Goal: Transaction & Acquisition: Purchase product/service

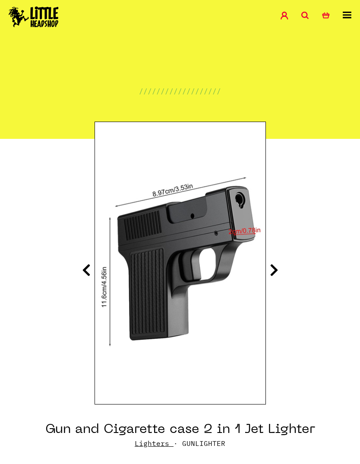
click at [277, 266] on icon at bounding box center [274, 270] width 9 height 14
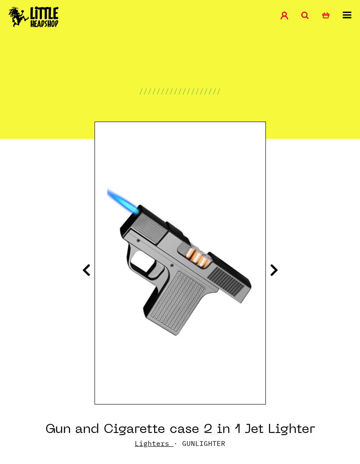
click at [276, 270] on icon at bounding box center [274, 270] width 9 height 14
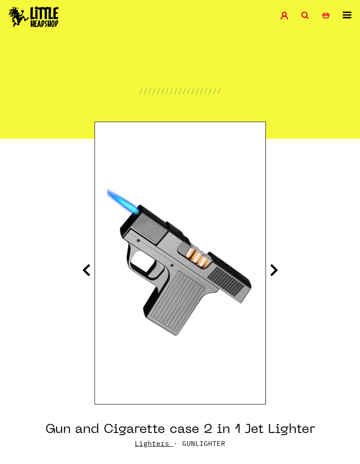
click at [341, 19] on link "0 Basket" at bounding box center [332, 17] width 21 height 10
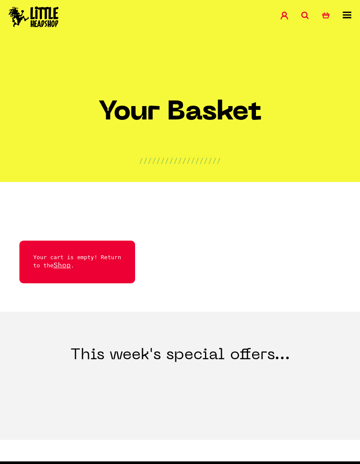
click at [348, 13] on icon at bounding box center [347, 15] width 9 height 7
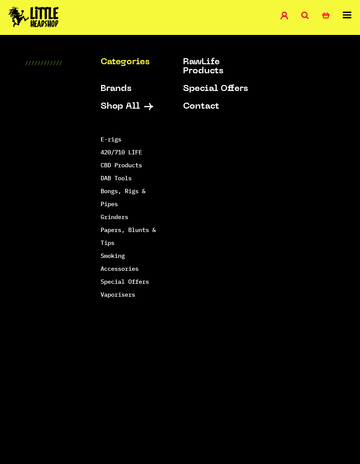
click at [350, 13] on icon at bounding box center [347, 15] width 9 height 7
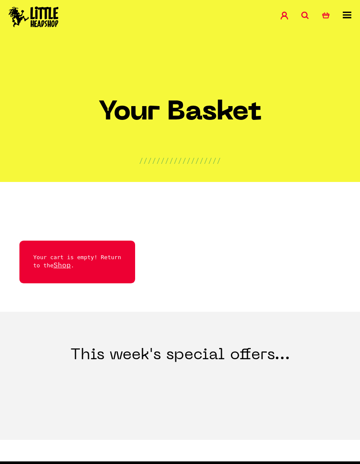
click at [349, 17] on icon at bounding box center [347, 15] width 9 height 7
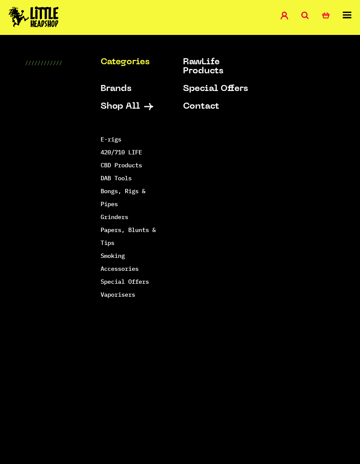
click at [144, 105] on link "Shop All" at bounding box center [133, 106] width 65 height 9
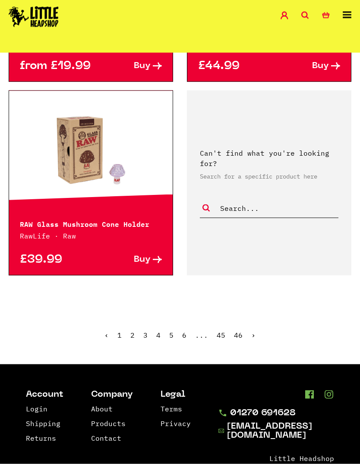
scroll to position [2333, 0]
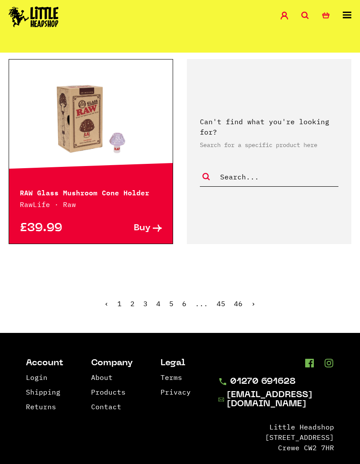
click at [254, 299] on link "›" at bounding box center [253, 303] width 4 height 9
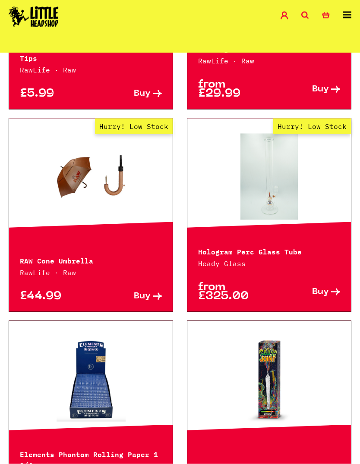
scroll to position [1441, 0]
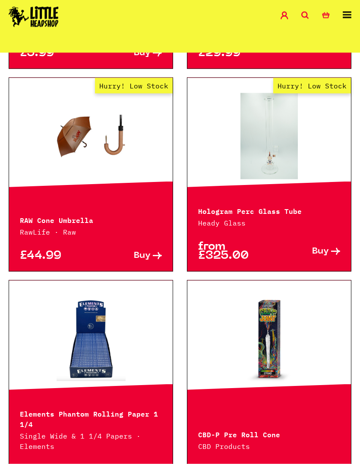
click at [72, 220] on p "RAW Cone Umbrella" at bounding box center [91, 219] width 142 height 10
click at [106, 147] on link "Hurry! Low Stock" at bounding box center [90, 136] width 163 height 86
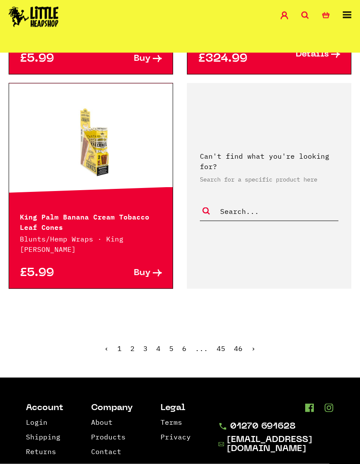
scroll to position [2295, 0]
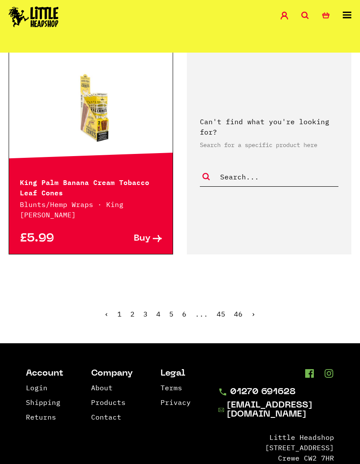
click at [253, 310] on link "›" at bounding box center [253, 314] width 4 height 9
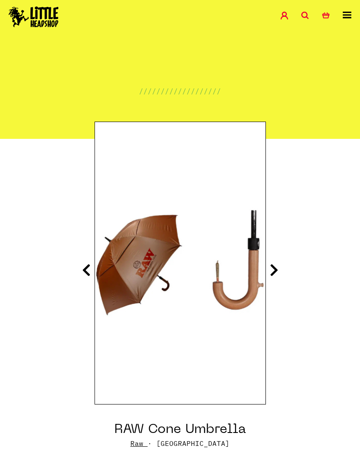
click at [278, 269] on icon at bounding box center [274, 270] width 9 height 14
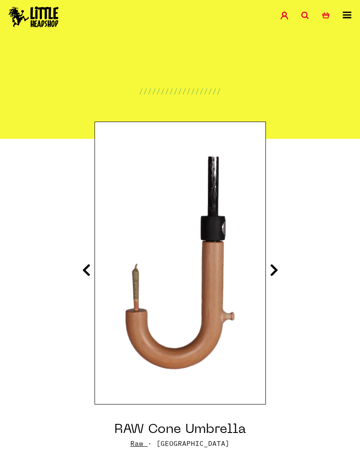
click at [277, 268] on icon at bounding box center [274, 270] width 9 height 14
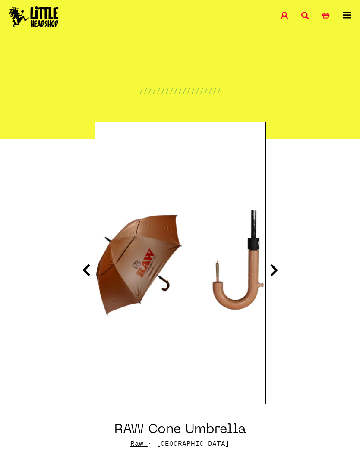
click at [278, 270] on icon at bounding box center [274, 270] width 9 height 14
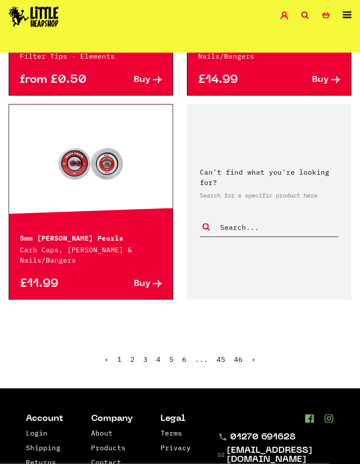
scroll to position [2280, 0]
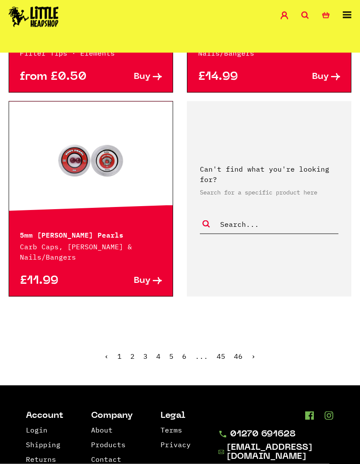
click at [253, 352] on link "›" at bounding box center [253, 356] width 4 height 9
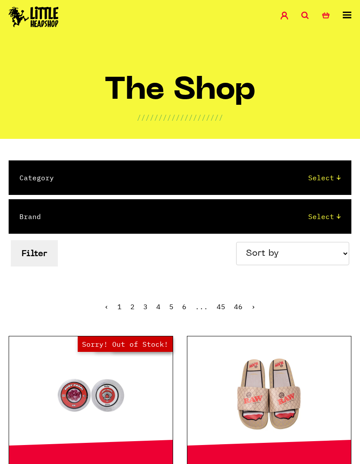
click at [305, 18] on icon at bounding box center [305, 16] width 8 height 8
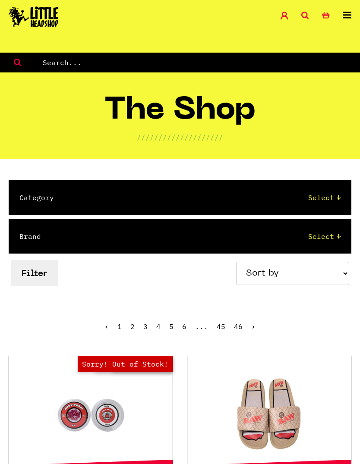
click at [304, 14] on icon at bounding box center [305, 16] width 8 height 8
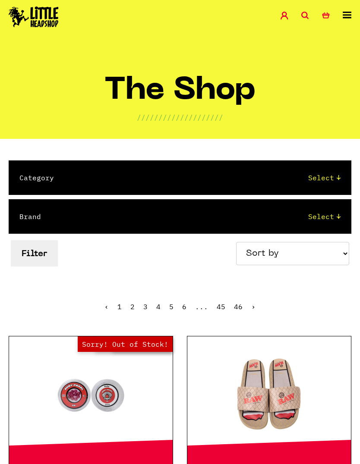
click at [308, 16] on icon at bounding box center [305, 16] width 8 height 8
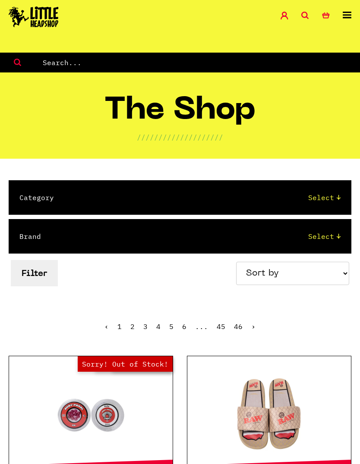
click at [128, 67] on input "text" at bounding box center [201, 62] width 318 height 11
type input "Lighter"
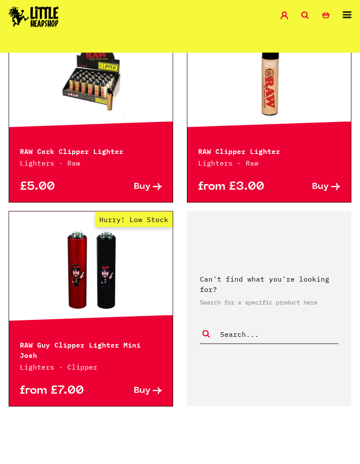
scroll to position [1441, 0]
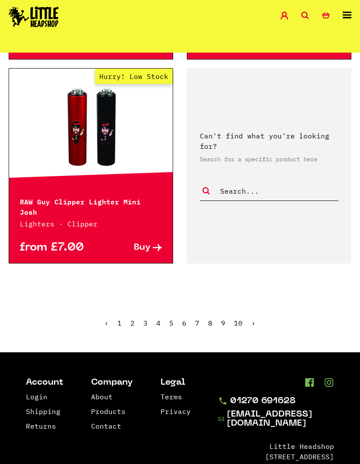
click at [254, 319] on link "›" at bounding box center [253, 323] width 4 height 9
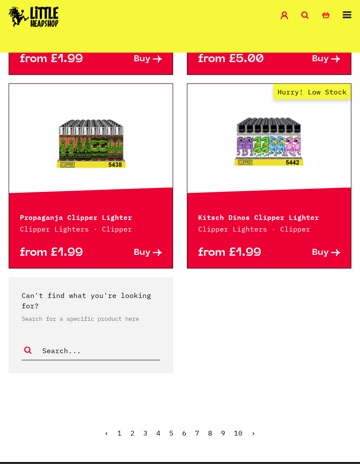
scroll to position [1151, 0]
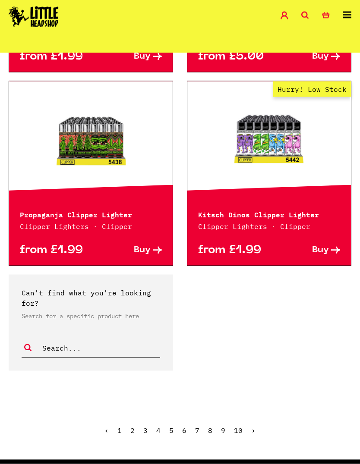
click at [253, 426] on link "›" at bounding box center [253, 430] width 4 height 9
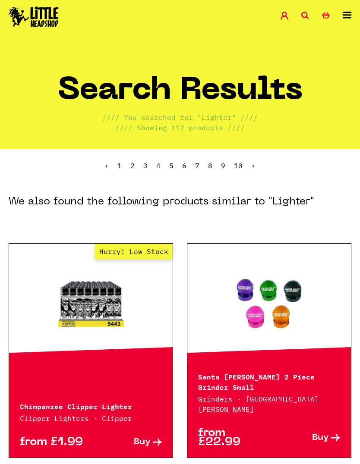
click at [259, 163] on ul "‹ 1 2 3 4 5 6 7 8 9 10 ›" at bounding box center [180, 172] width 360 height 37
click at [135, 163] on link "2" at bounding box center [132, 165] width 4 height 9
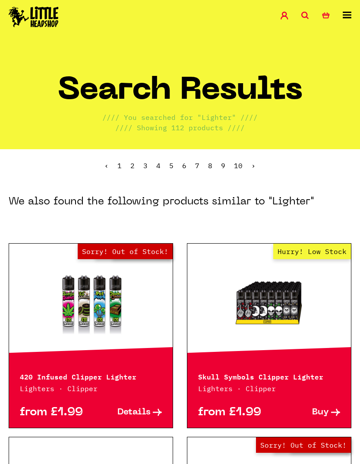
click at [149, 163] on ul "‹ 1 2 3 4 5 6 7 8 9 10 ›" at bounding box center [180, 172] width 360 height 37
click at [151, 161] on ul "‹ 1 2 3 4 5 6 7 8 9 10 ›" at bounding box center [180, 172] width 360 height 37
click at [147, 167] on link "3" at bounding box center [145, 165] width 4 height 9
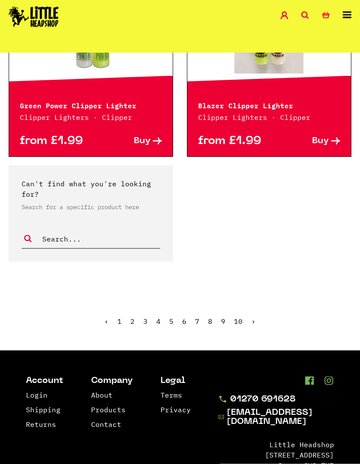
scroll to position [1270, 0]
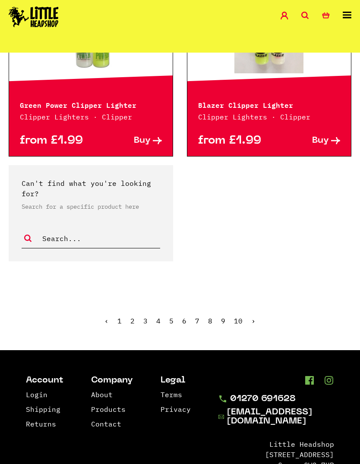
click at [160, 317] on link "4" at bounding box center [158, 321] width 4 height 9
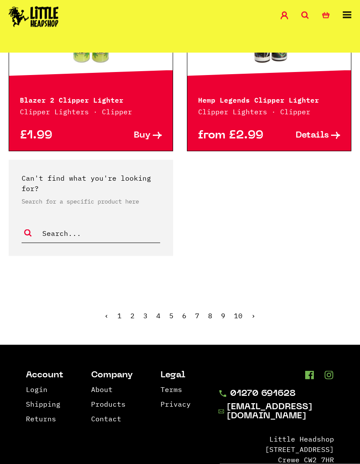
scroll to position [1261, 0]
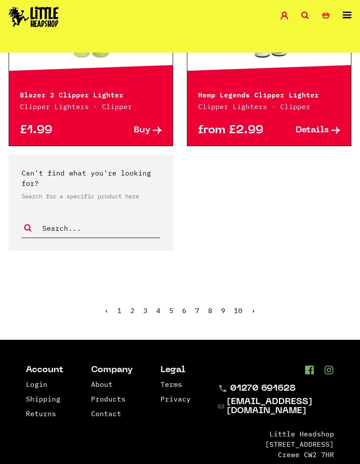
click at [179, 303] on ul "‹ 1 2 3 4 5 6 7 8 9 10 ›" at bounding box center [180, 317] width 360 height 37
click at [172, 306] on link "5" at bounding box center [171, 310] width 4 height 9
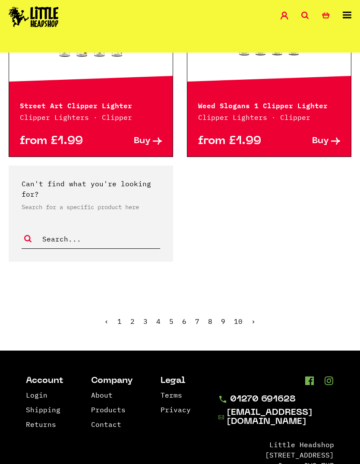
scroll to position [1271, 0]
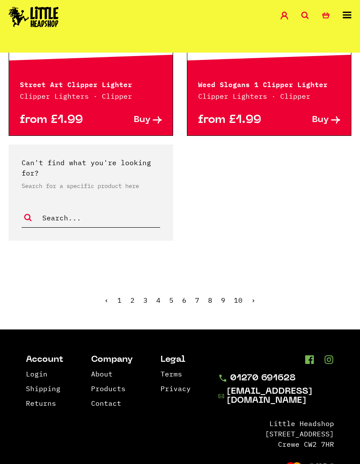
click at [186, 302] on link "6" at bounding box center [184, 300] width 4 height 9
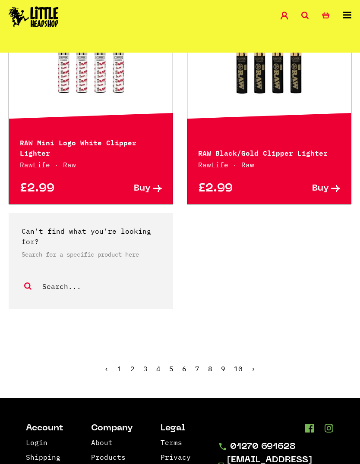
scroll to position [1271, 0]
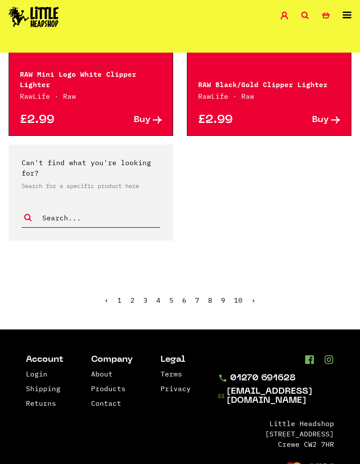
click at [203, 299] on ul "‹ 1 2 3 4 5 6 7 8 9 10 ›" at bounding box center [180, 306] width 360 height 37
click at [207, 308] on ul "‹ 1 2 3 4 5 6 7 8 9 10 ›" at bounding box center [180, 306] width 360 height 37
click at [199, 299] on link "7" at bounding box center [197, 300] width 4 height 9
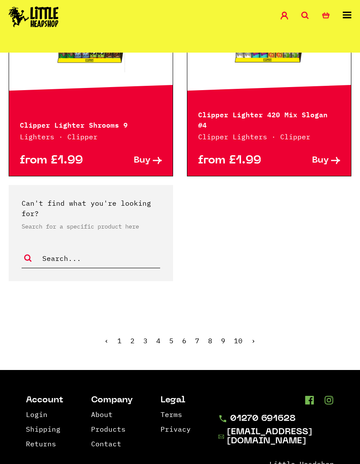
scroll to position [1256, 0]
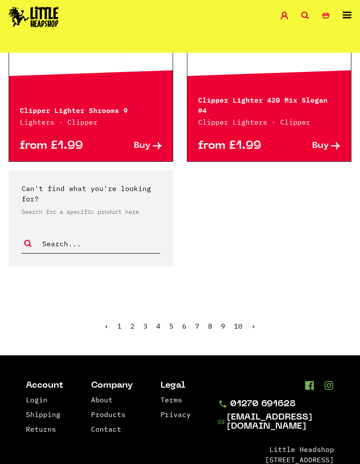
click at [212, 322] on link "8" at bounding box center [210, 326] width 4 height 9
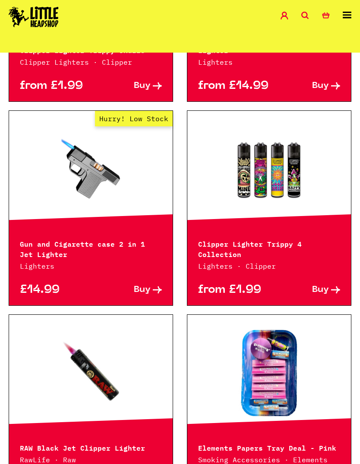
scroll to position [928, 0]
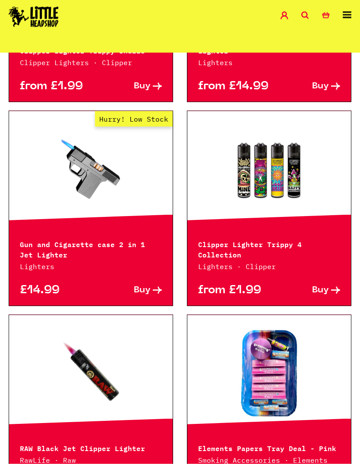
click at [126, 239] on p "Gun and Cigarette case 2 in 1 Jet Lighter" at bounding box center [91, 249] width 142 height 21
click at [103, 154] on link "Hurry! Low Stock" at bounding box center [90, 169] width 163 height 86
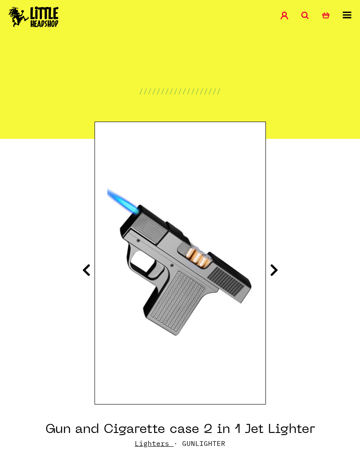
click at [277, 263] on icon at bounding box center [274, 270] width 9 height 14
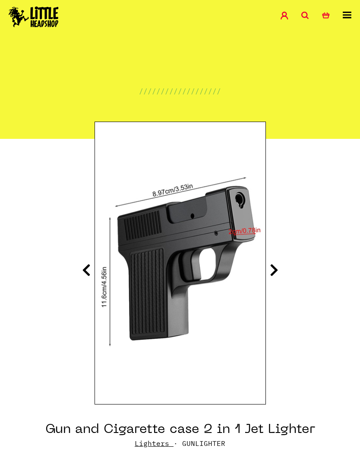
click at [277, 269] on icon at bounding box center [274, 270] width 9 height 14
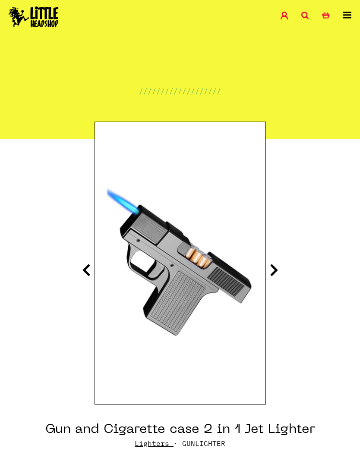
click at [277, 263] on icon at bounding box center [274, 270] width 9 height 14
click at [272, 273] on icon at bounding box center [274, 270] width 9 height 14
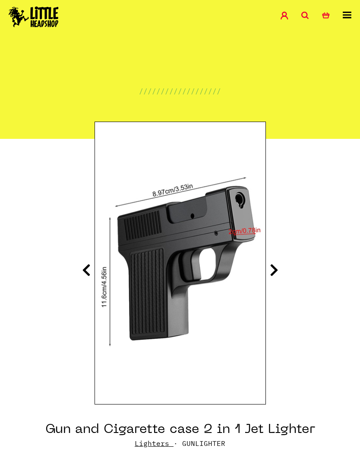
click at [90, 269] on icon at bounding box center [86, 270] width 9 height 14
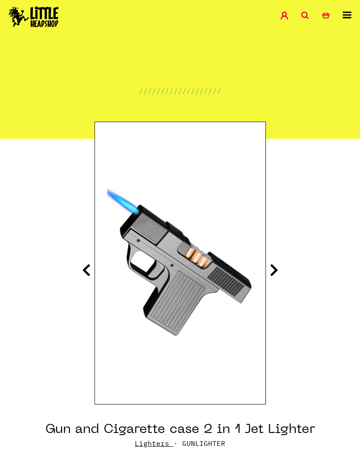
click at [277, 270] on icon at bounding box center [274, 270] width 9 height 14
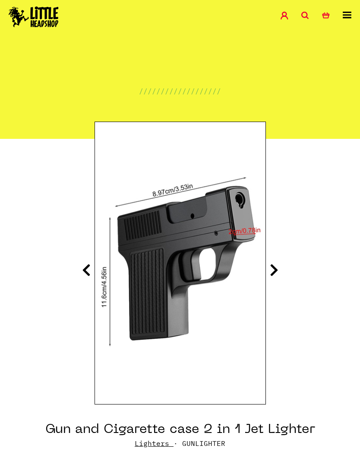
click at [278, 264] on icon at bounding box center [274, 270] width 9 height 14
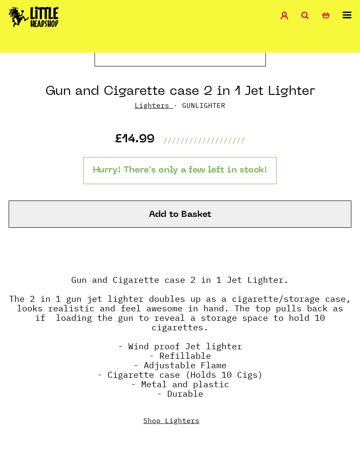
scroll to position [337, 0]
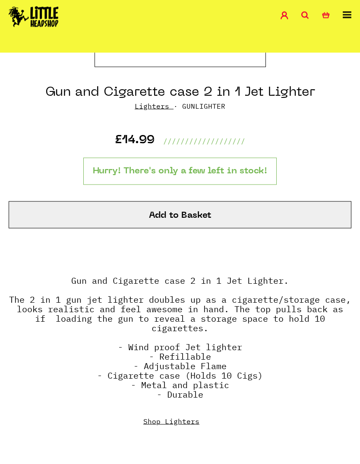
click at [261, 211] on button "Add to Basket" at bounding box center [180, 214] width 343 height 27
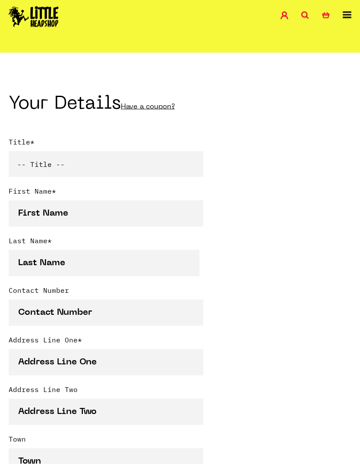
scroll to position [165, 0]
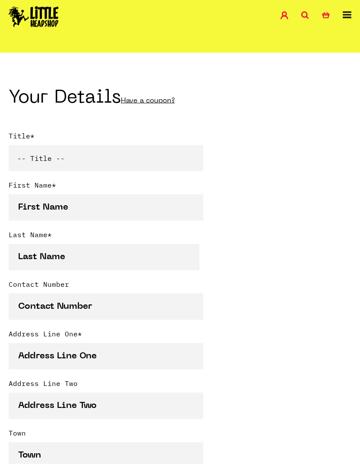
click at [84, 159] on select "-- Title -- Mr Mrs Ms Miss Dr Prof" at bounding box center [106, 158] width 195 height 26
select select "mr"
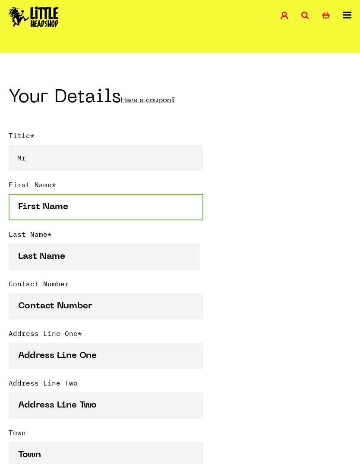
click at [120, 211] on input "First Name *" at bounding box center [106, 207] width 195 height 26
type input "Martyn"
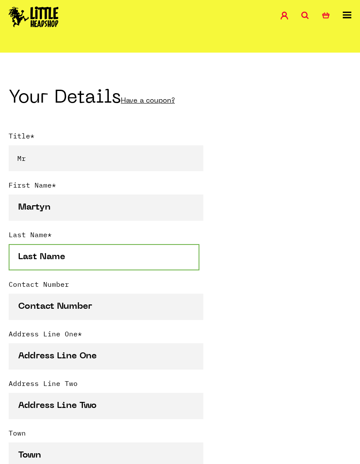
click at [123, 266] on input "Last Name *" at bounding box center [104, 257] width 191 height 26
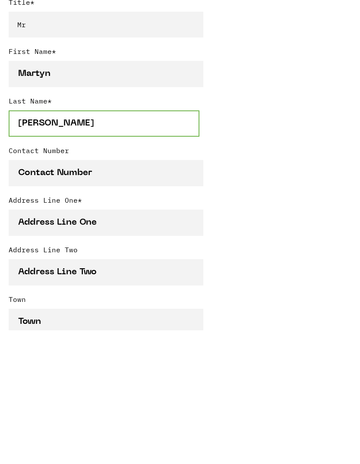
type input "Chambers"
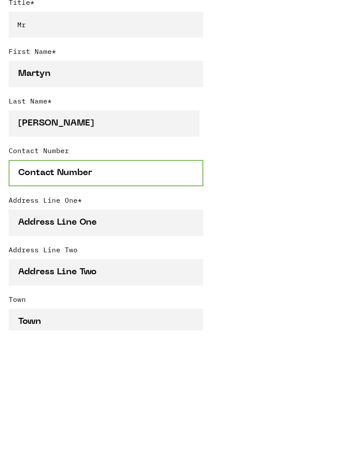
click at [95, 294] on input "Contact Number" at bounding box center [106, 307] width 195 height 26
type input "07983013901"
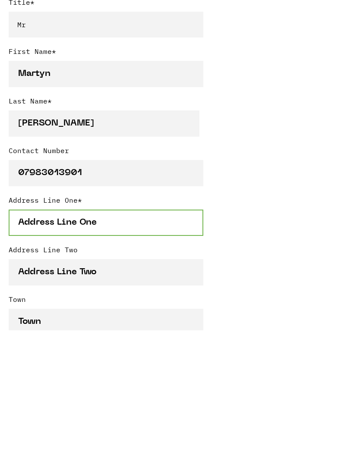
click at [144, 343] on input "Address Line One *" at bounding box center [106, 356] width 195 height 26
type input "The Old Shop"
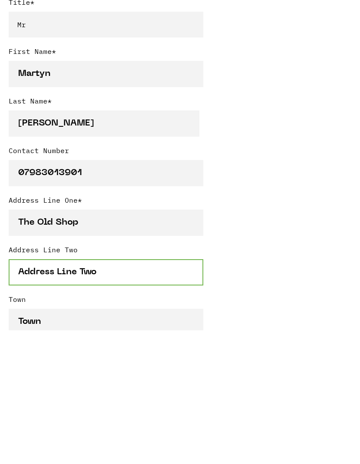
click at [142, 393] on input "Address Line Two" at bounding box center [106, 406] width 195 height 26
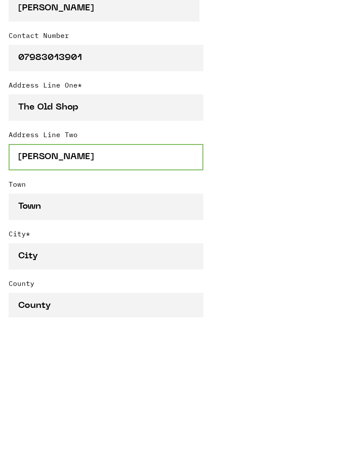
scroll to position [284, 0]
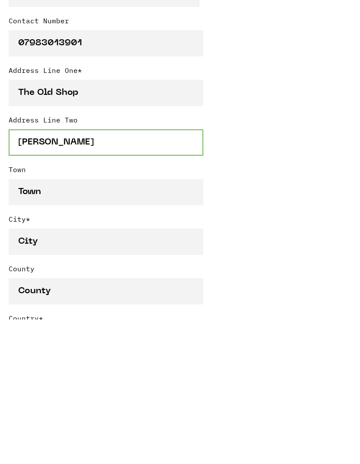
type input "[PERSON_NAME]"
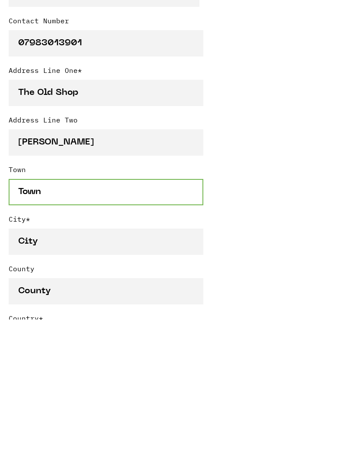
click at [117, 324] on input "Town" at bounding box center [106, 337] width 195 height 26
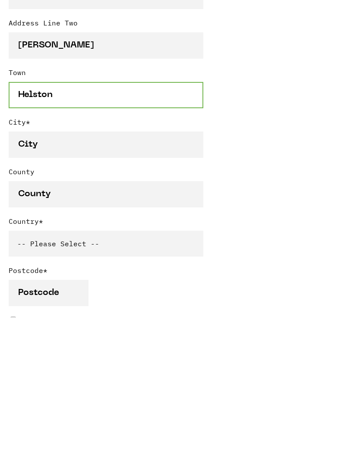
scroll to position [385, 0]
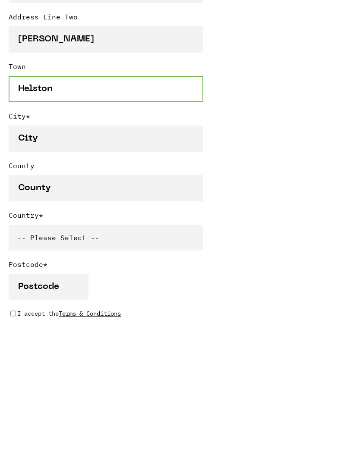
type input "Helston"
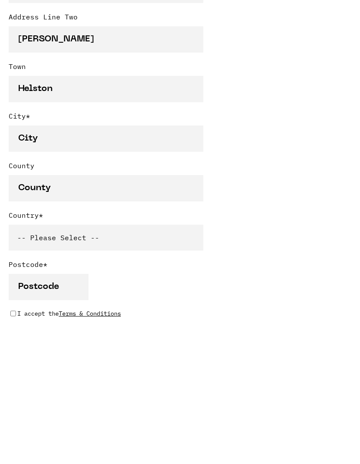
click at [116, 371] on select "-- Please Select -- United Kingdom Sweden Spain Slovenia Romania Portugal Polan…" at bounding box center [106, 384] width 195 height 26
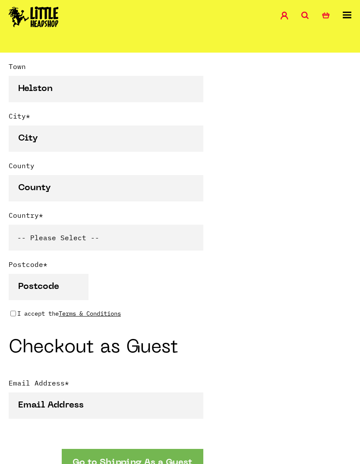
select select "826"
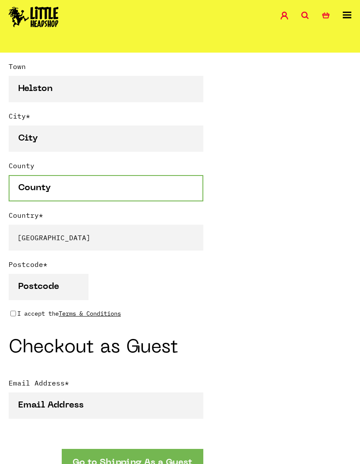
click at [110, 192] on input "County" at bounding box center [106, 188] width 195 height 26
type input "[GEOGRAPHIC_DATA]"
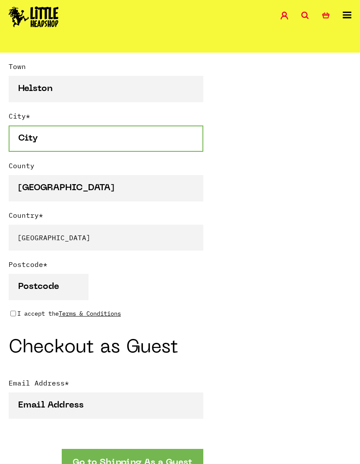
click at [89, 135] on input "City *" at bounding box center [106, 139] width 195 height 26
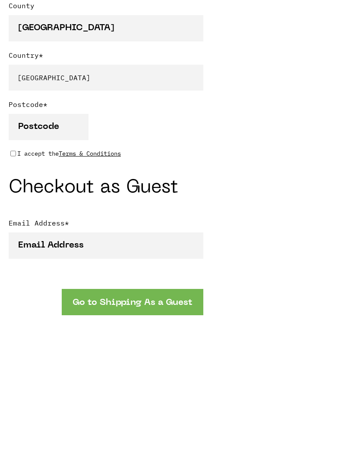
scroll to position [547, 0]
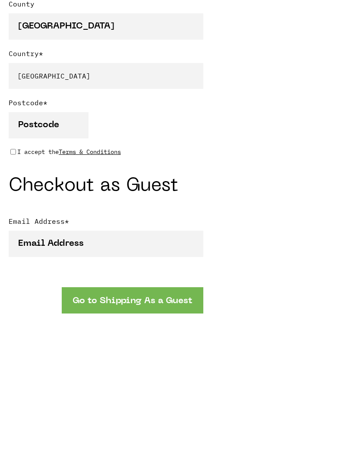
type input "Helston"
click at [60, 259] on input "Postcode *" at bounding box center [49, 272] width 80 height 26
type input "TR13 9QR"
click at [22, 294] on p "I accept the Terms & Conditions" at bounding box center [69, 298] width 104 height 9
click at [16, 295] on input "I accept the Terms & Conditions" at bounding box center [13, 298] width 6 height 7
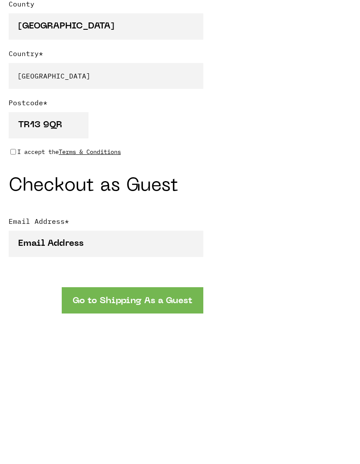
checkbox input "true"
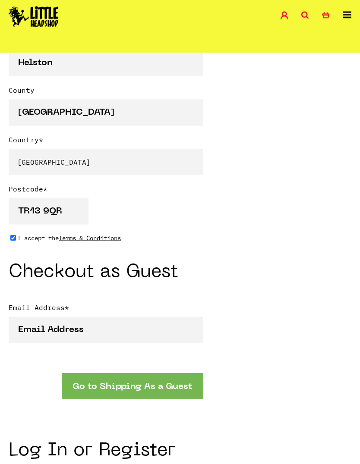
scroll to position [608, 0]
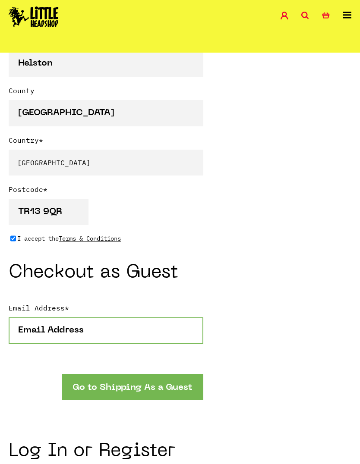
click at [131, 332] on input "Email Address *" at bounding box center [106, 330] width 195 height 26
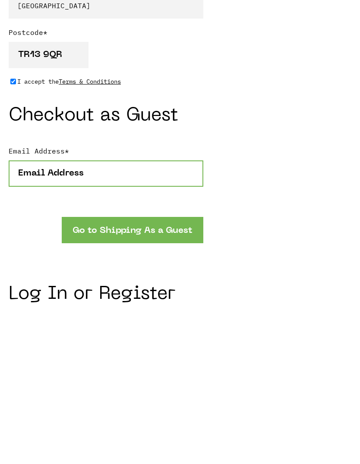
type input "1"
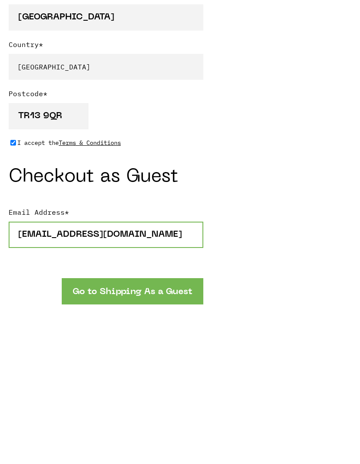
scroll to position [645, 0]
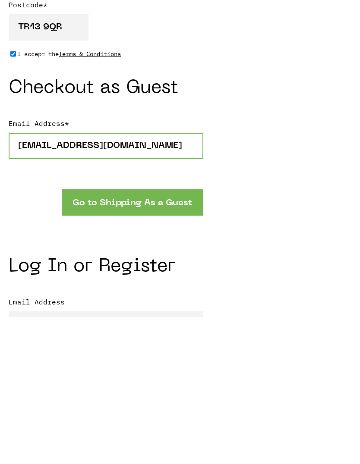
type input "[EMAIL_ADDRESS][DOMAIN_NAME]"
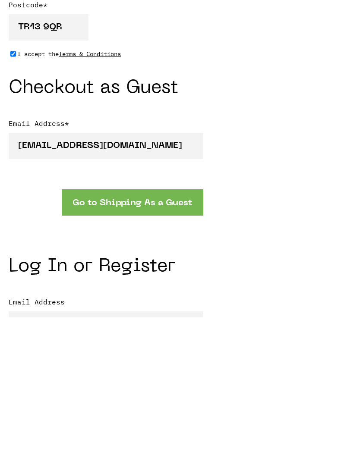
click at [167, 336] on button "Go to Shipping As a Guest" at bounding box center [132, 349] width 141 height 26
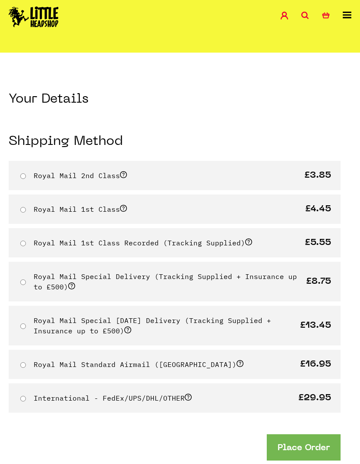
click at [30, 240] on div "Royal Mail 1st Class Recorded (Tracking Supplied) £5.55" at bounding box center [175, 242] width 332 height 29
click at [132, 241] on label "Royal Mail 1st Class Recorded (Tracking Supplied)" at bounding box center [143, 243] width 218 height 9
click at [26, 241] on input "Royal Mail 1st Class Recorded (Tracking Supplied)" at bounding box center [23, 244] width 6 height 6
radio input "true"
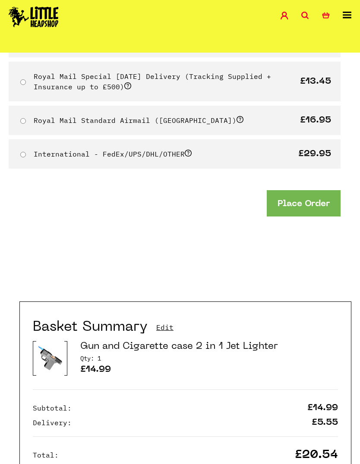
scroll to position [242, 0]
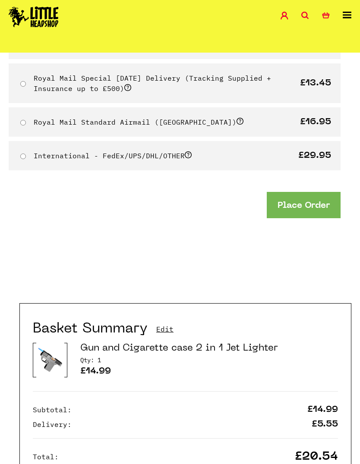
click at [310, 202] on button "Place Order" at bounding box center [304, 205] width 74 height 26
